Goal: Transaction & Acquisition: Purchase product/service

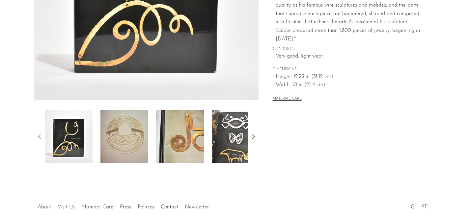
scroll to position [181, 0]
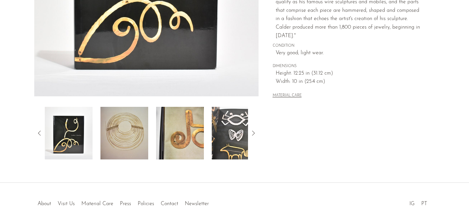
click at [132, 125] on img at bounding box center [124, 133] width 48 height 53
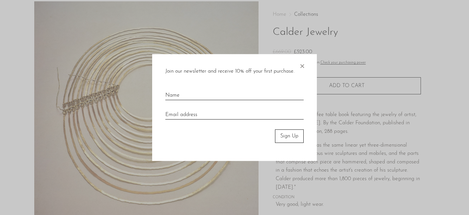
scroll to position [29, 0]
click at [304, 64] on span "×" at bounding box center [302, 64] width 7 height 21
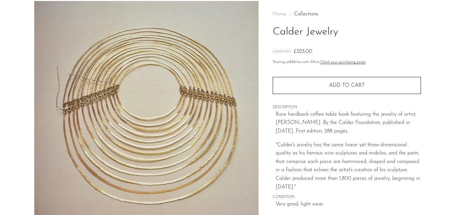
click at [260, 64] on div "Home Collections Calder Jewelry £669.00 £523.00 Starting at $48 /mo with Affirm…" at bounding box center [346, 156] width 176 height 310
click at [247, 64] on img at bounding box center [146, 124] width 224 height 247
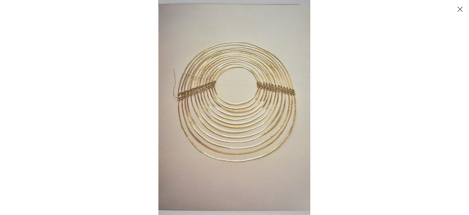
click at [304, 92] on img at bounding box center [234, 107] width 152 height 215
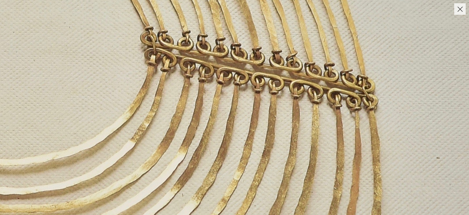
click at [304, 92] on img at bounding box center [4, 187] width 929 height 1316
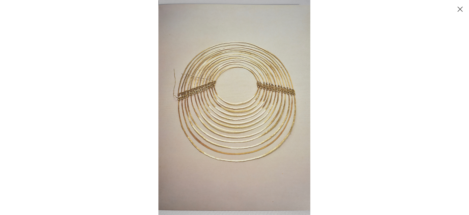
click at [460, 10] on button "Close" at bounding box center [460, 9] width 12 height 12
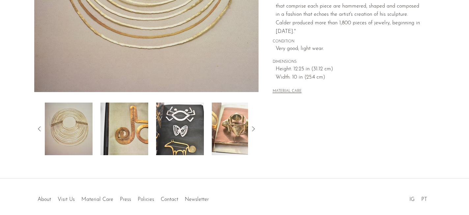
scroll to position [191, 0]
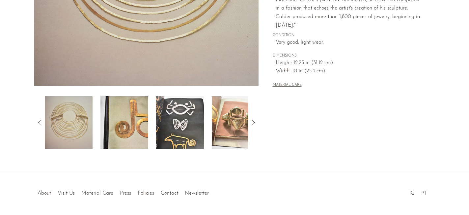
click at [244, 113] on img at bounding box center [236, 122] width 48 height 53
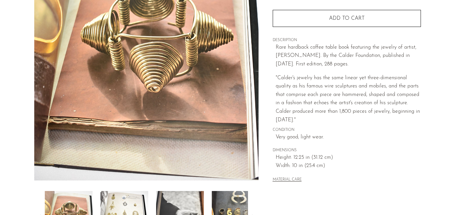
scroll to position [145, 0]
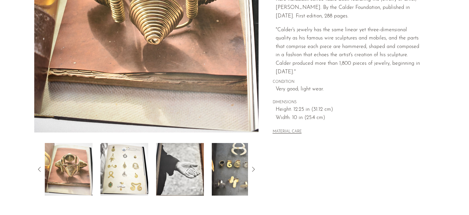
click at [140, 163] on img at bounding box center [124, 169] width 48 height 53
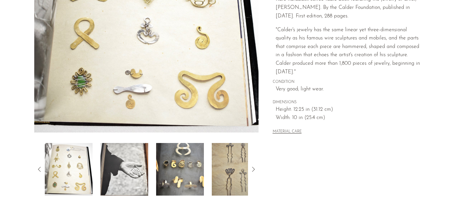
click at [241, 173] on img at bounding box center [236, 169] width 48 height 53
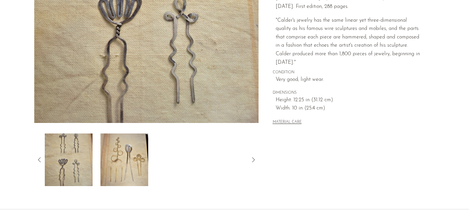
scroll to position [155, 0]
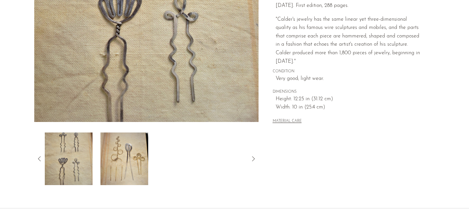
click at [252, 159] on icon at bounding box center [253, 159] width 8 height 8
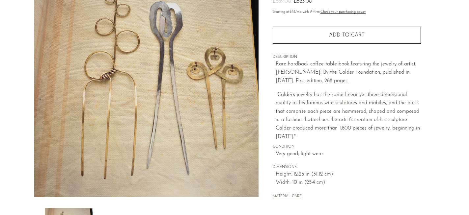
scroll to position [22, 0]
